Goal: Task Accomplishment & Management: Use online tool/utility

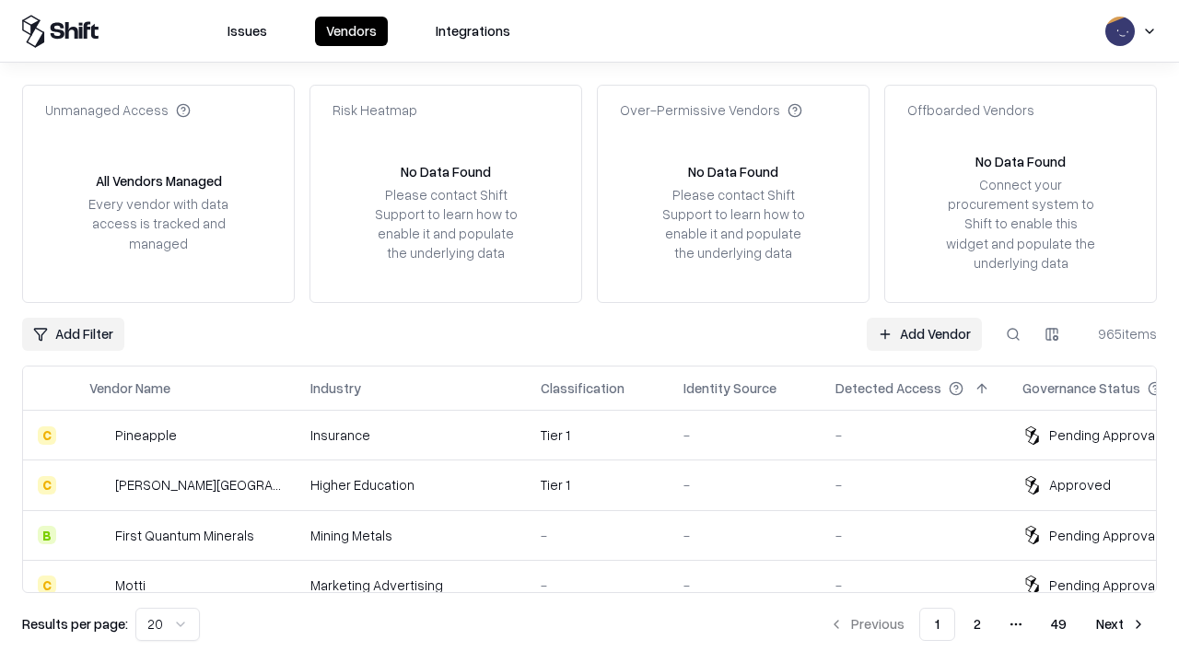
click at [924, 333] on link "Add Vendor" at bounding box center [924, 334] width 115 height 33
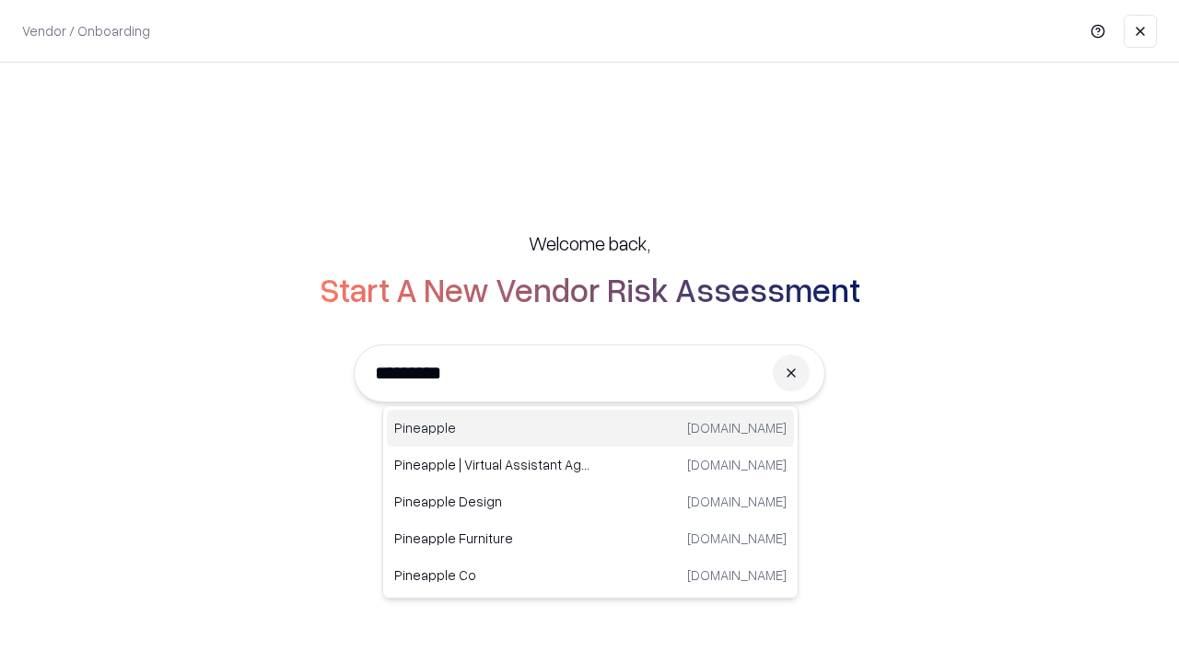
click at [590, 428] on div "Pineapple [DOMAIN_NAME]" at bounding box center [590, 428] width 407 height 37
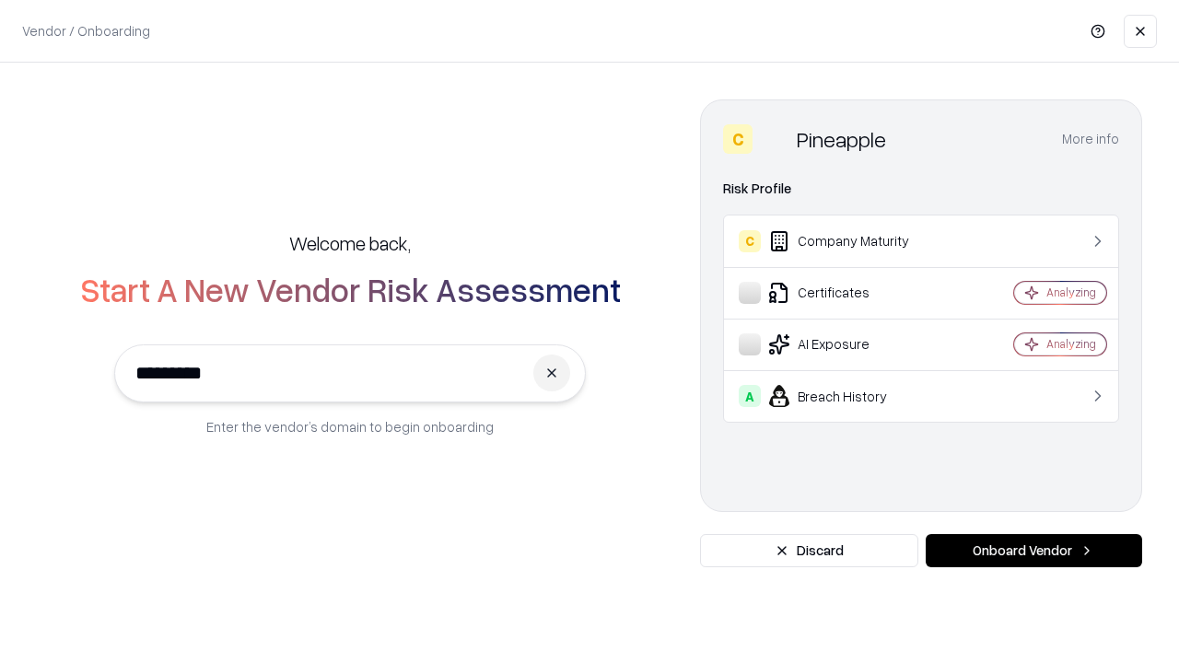
type input "*********"
click at [1033, 551] on button "Onboard Vendor" at bounding box center [1034, 550] width 216 height 33
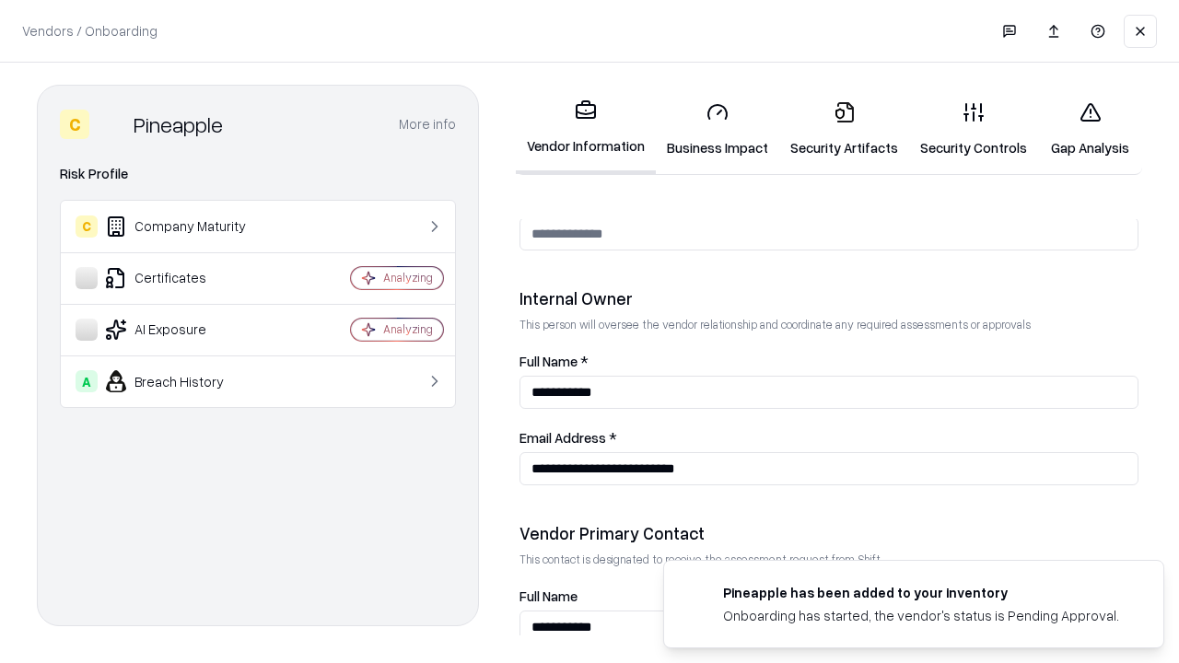
scroll to position [954, 0]
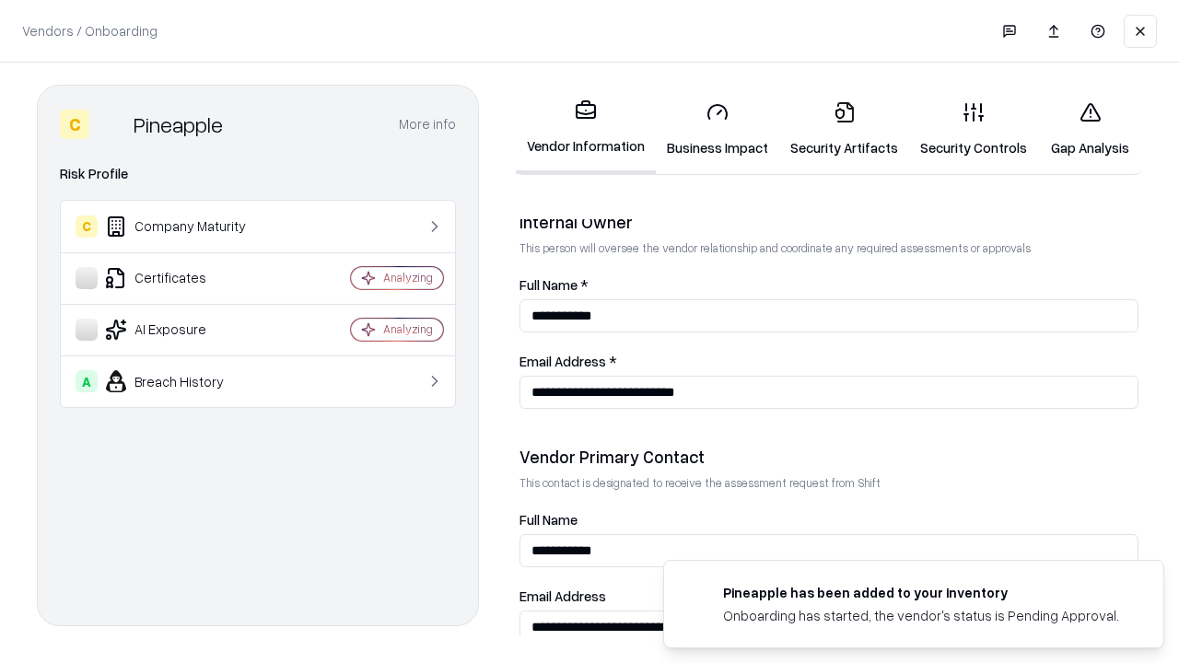
click at [717, 129] on link "Business Impact" at bounding box center [717, 130] width 123 height 86
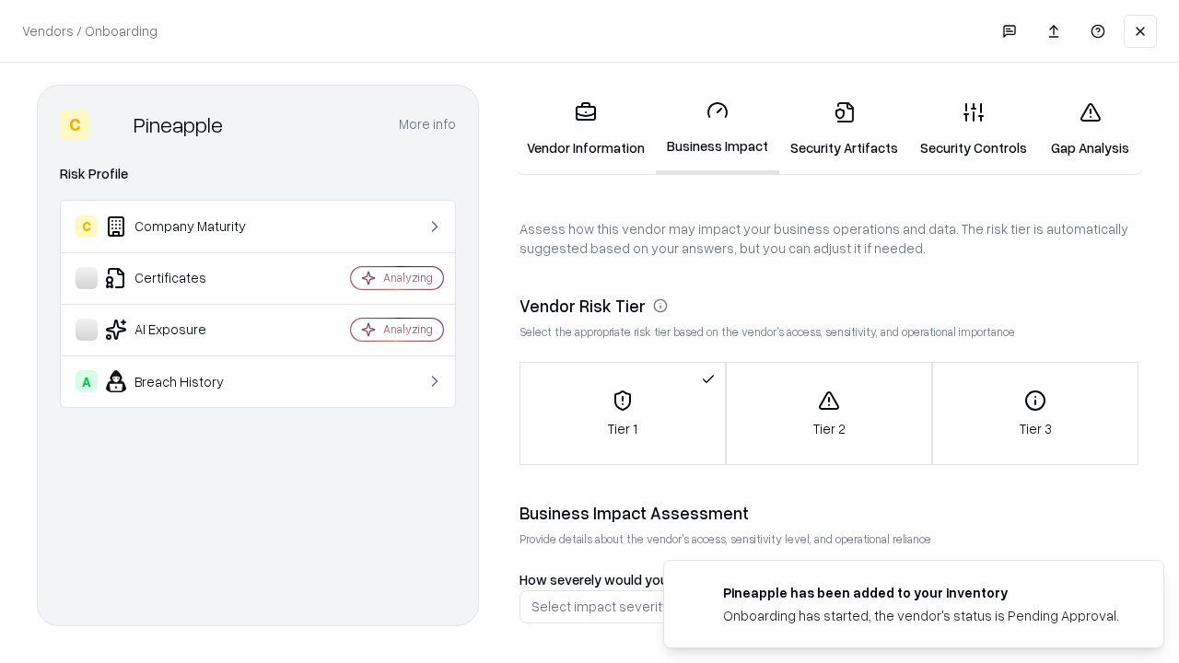
click at [844, 129] on link "Security Artifacts" at bounding box center [844, 130] width 130 height 86
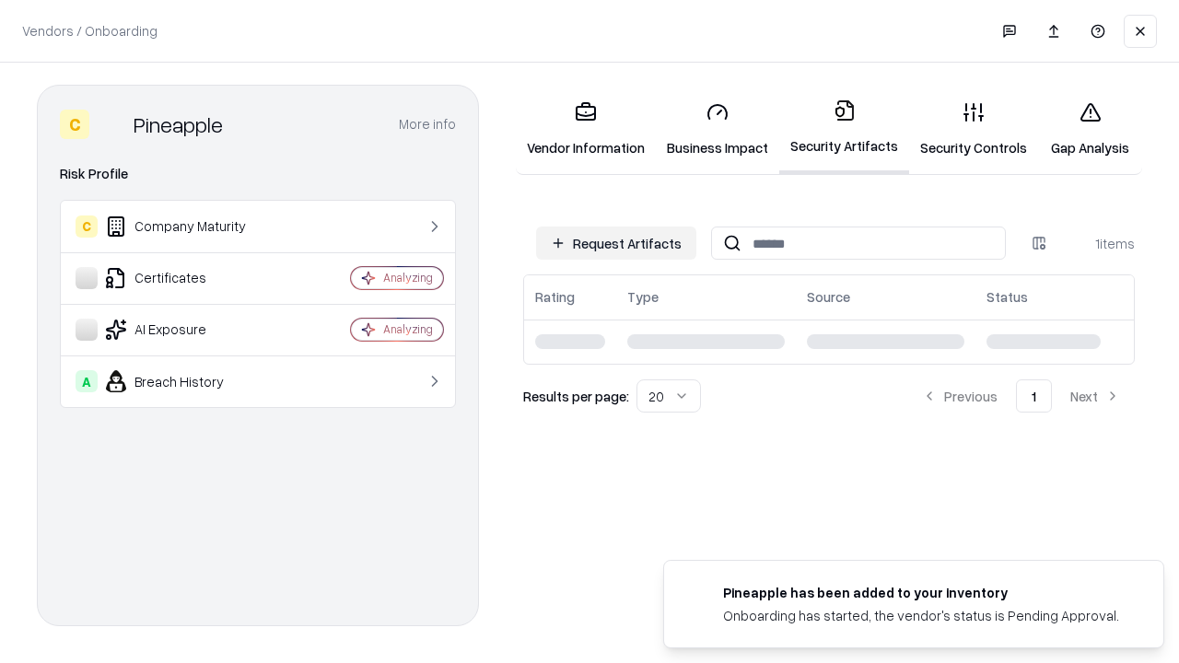
click at [616, 243] on button "Request Artifacts" at bounding box center [616, 243] width 160 height 33
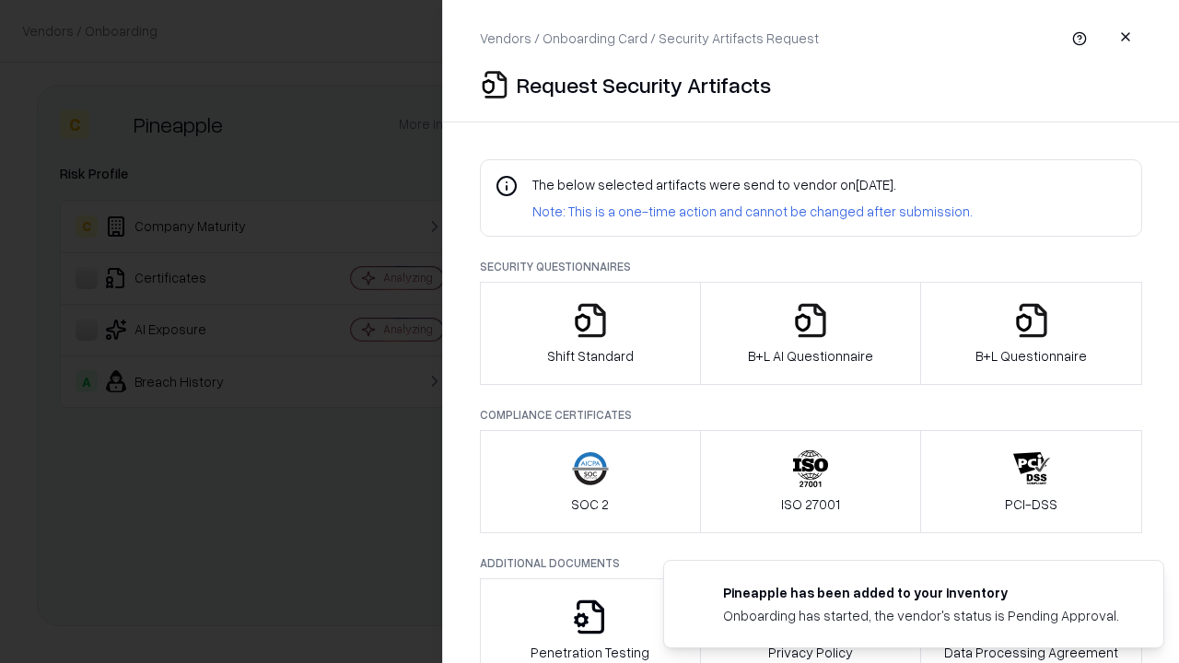
click at [589, 333] on icon "button" at bounding box center [590, 320] width 37 height 37
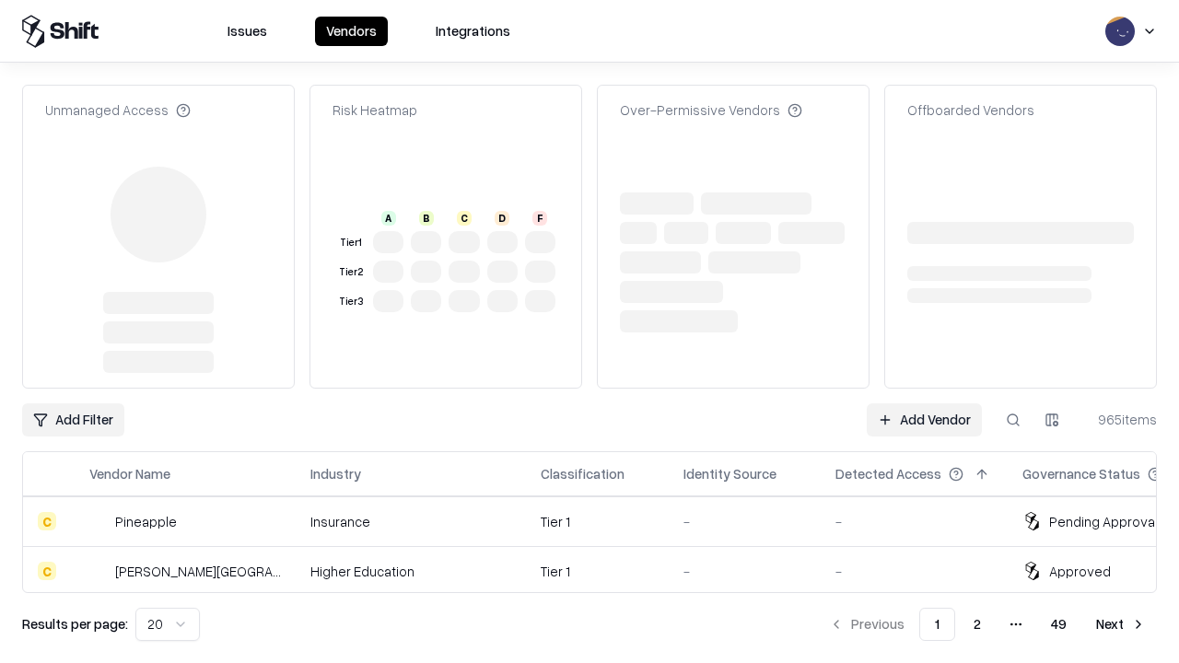
click at [924, 403] on link "Add Vendor" at bounding box center [924, 419] width 115 height 33
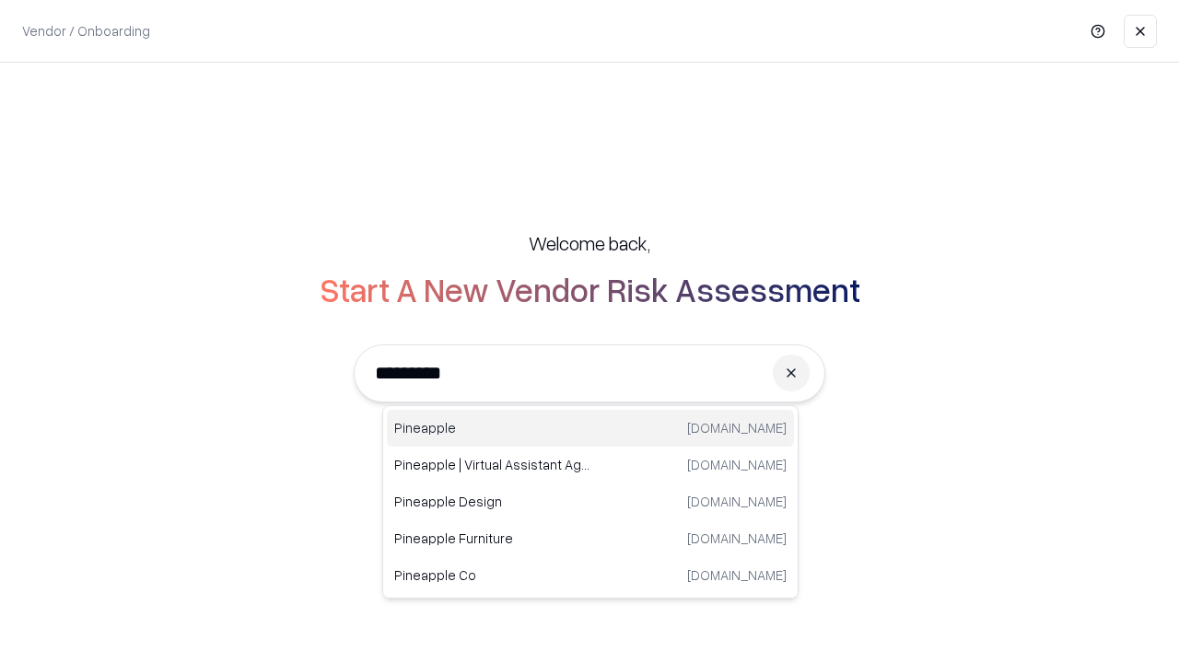
click at [590, 428] on div "Pineapple [DOMAIN_NAME]" at bounding box center [590, 428] width 407 height 37
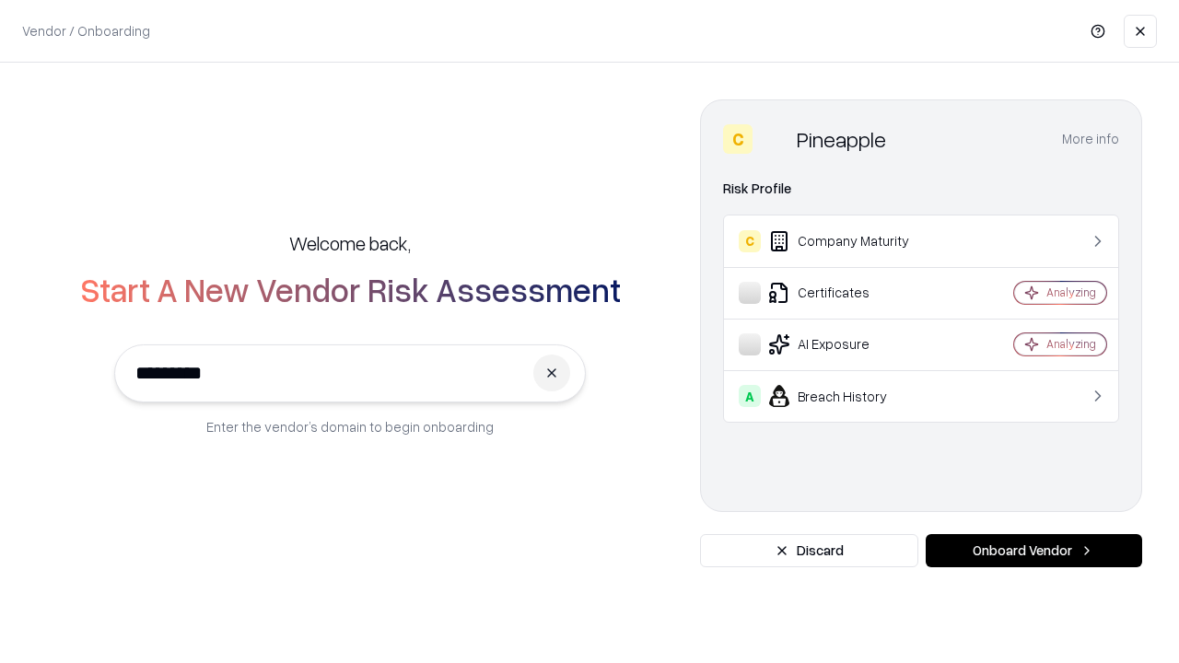
type input "*********"
click at [1033, 551] on button "Onboard Vendor" at bounding box center [1034, 550] width 216 height 33
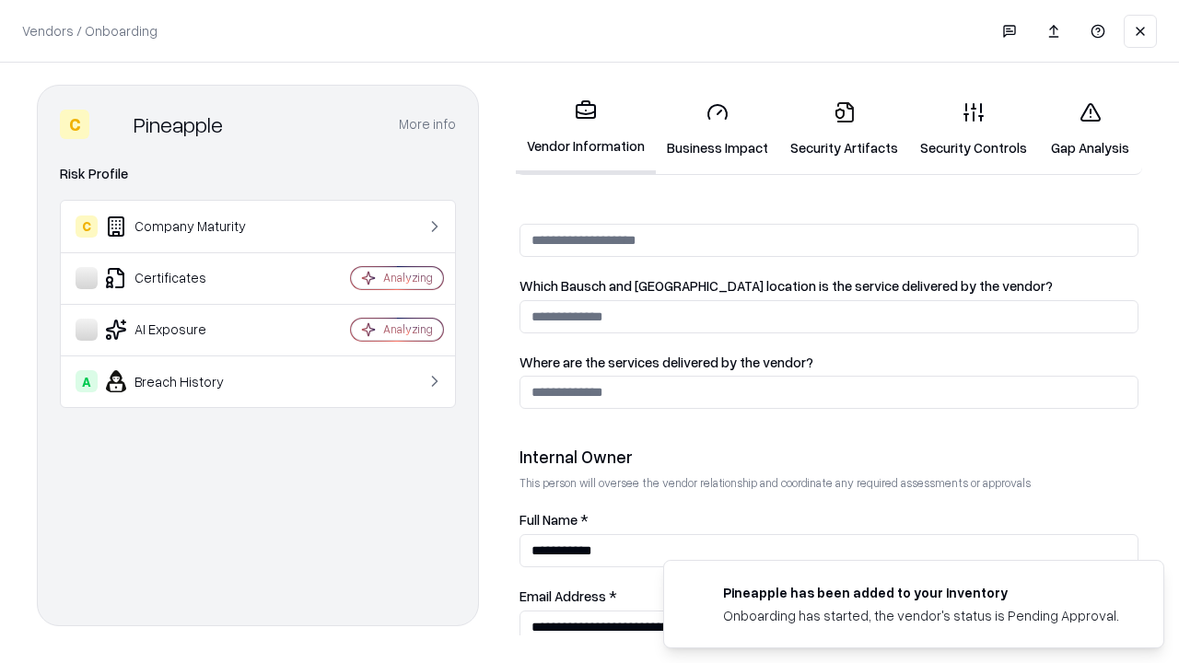
scroll to position [954, 0]
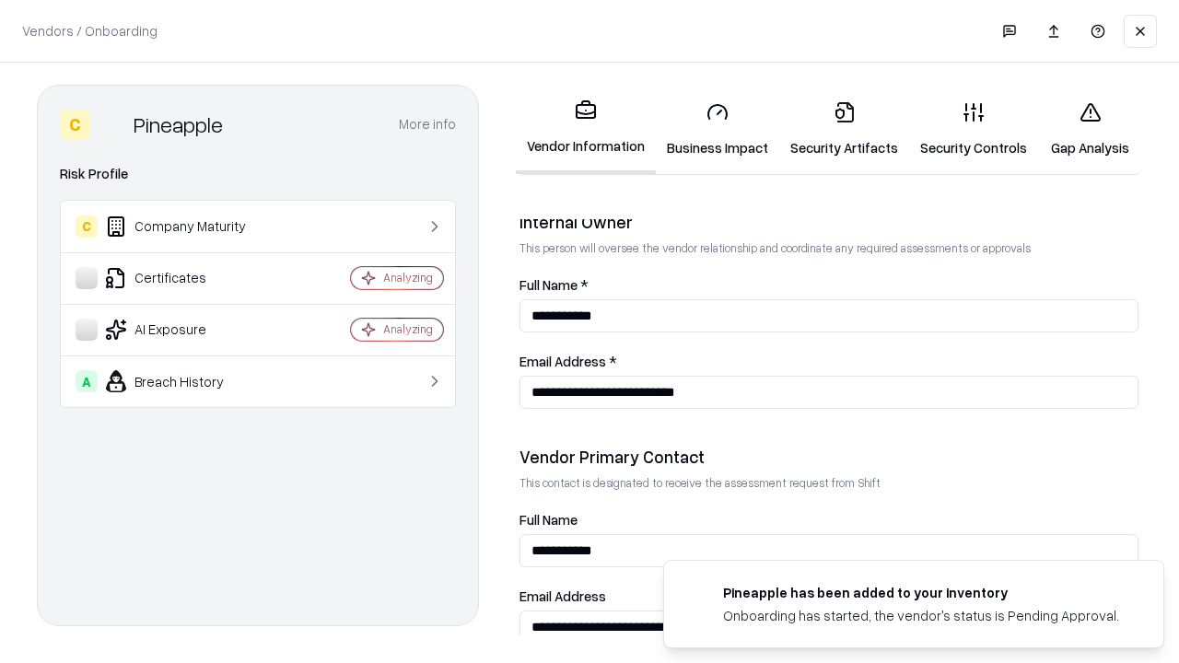
click at [1089, 129] on link "Gap Analysis" at bounding box center [1090, 130] width 104 height 86
